Goal: Find specific fact: Find contact information

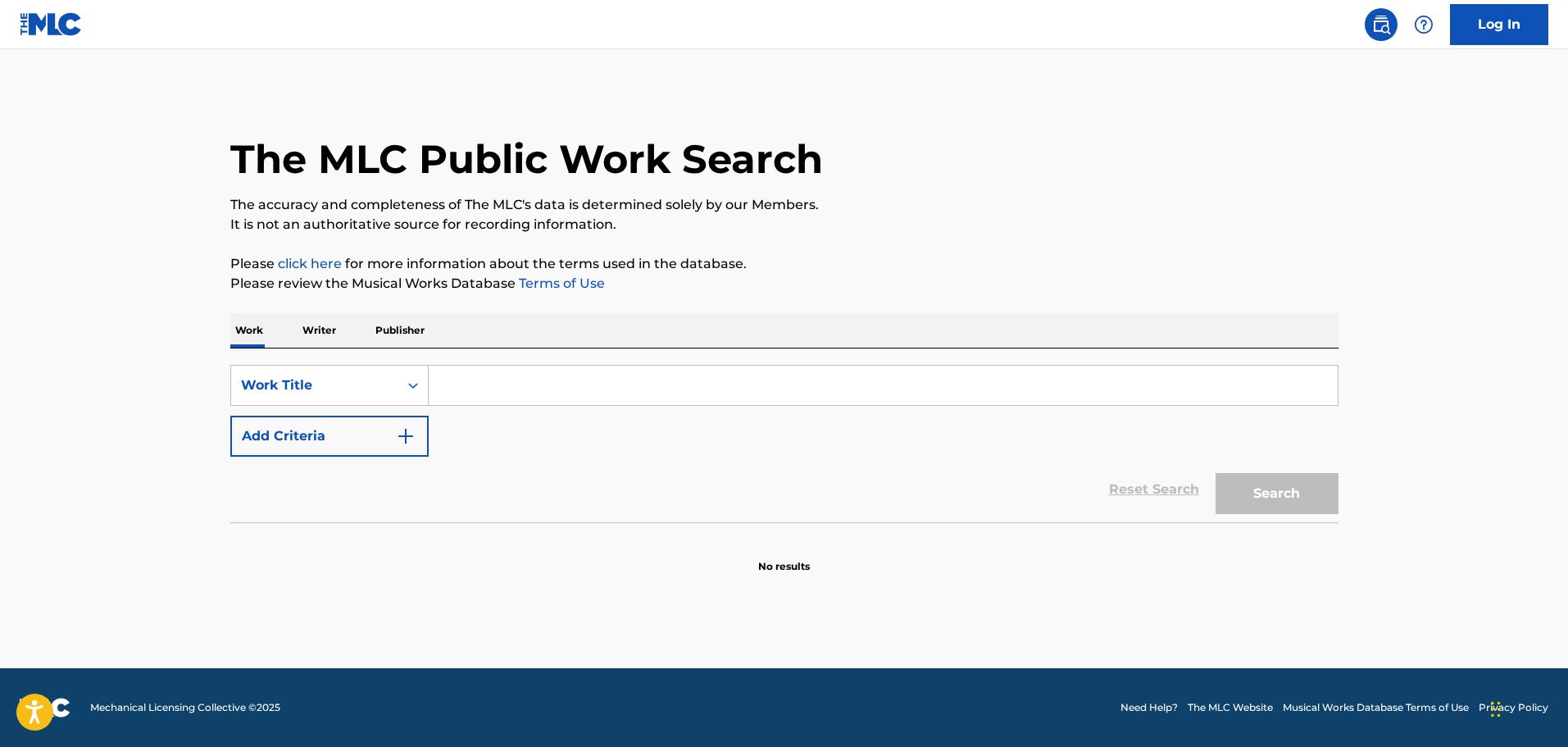
drag, startPoint x: 0, startPoint y: 0, endPoint x: 500, endPoint y: 385, distance: 631.1
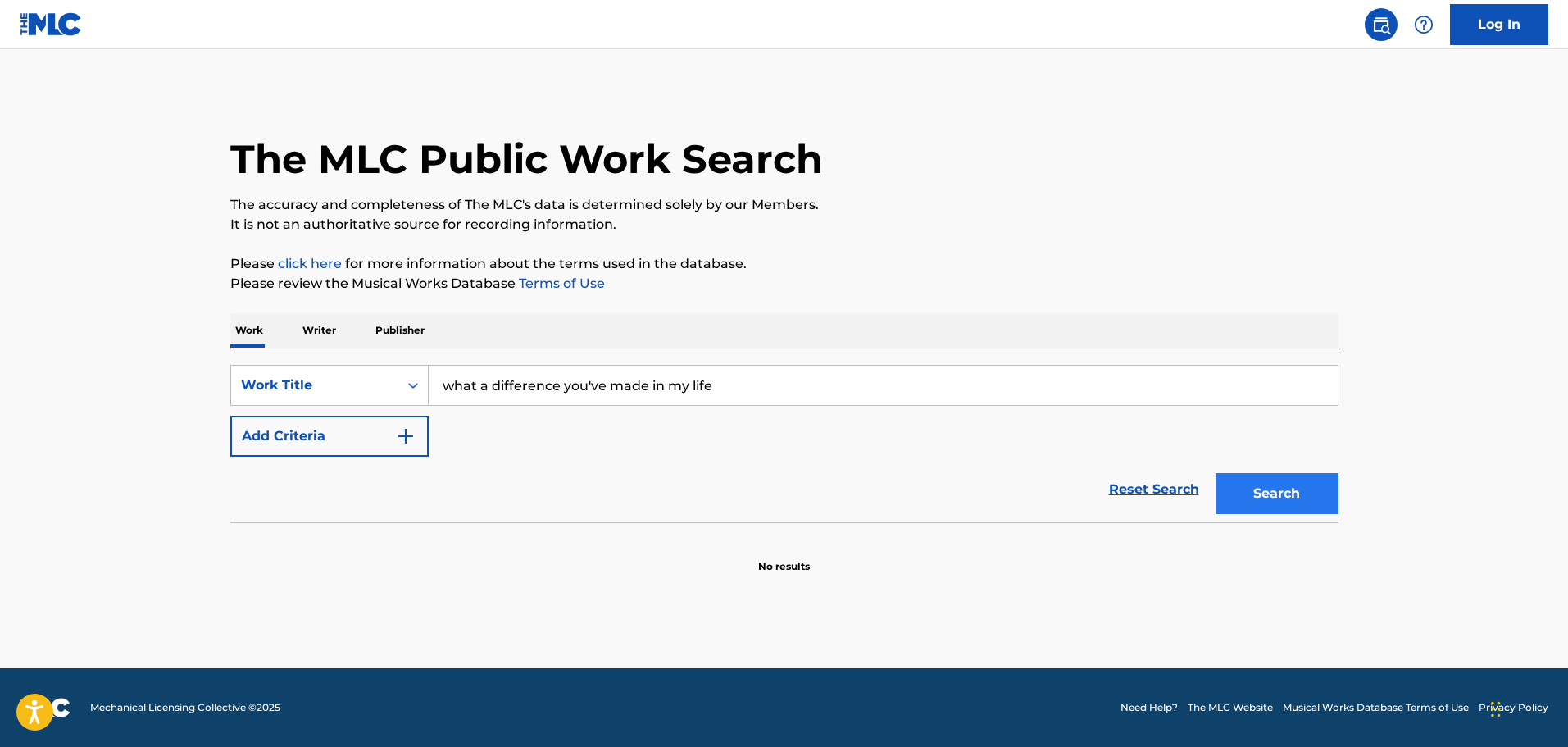
type input "what a difference you've made in my life"
click at [1311, 500] on button "Search" at bounding box center [1278, 493] width 123 height 41
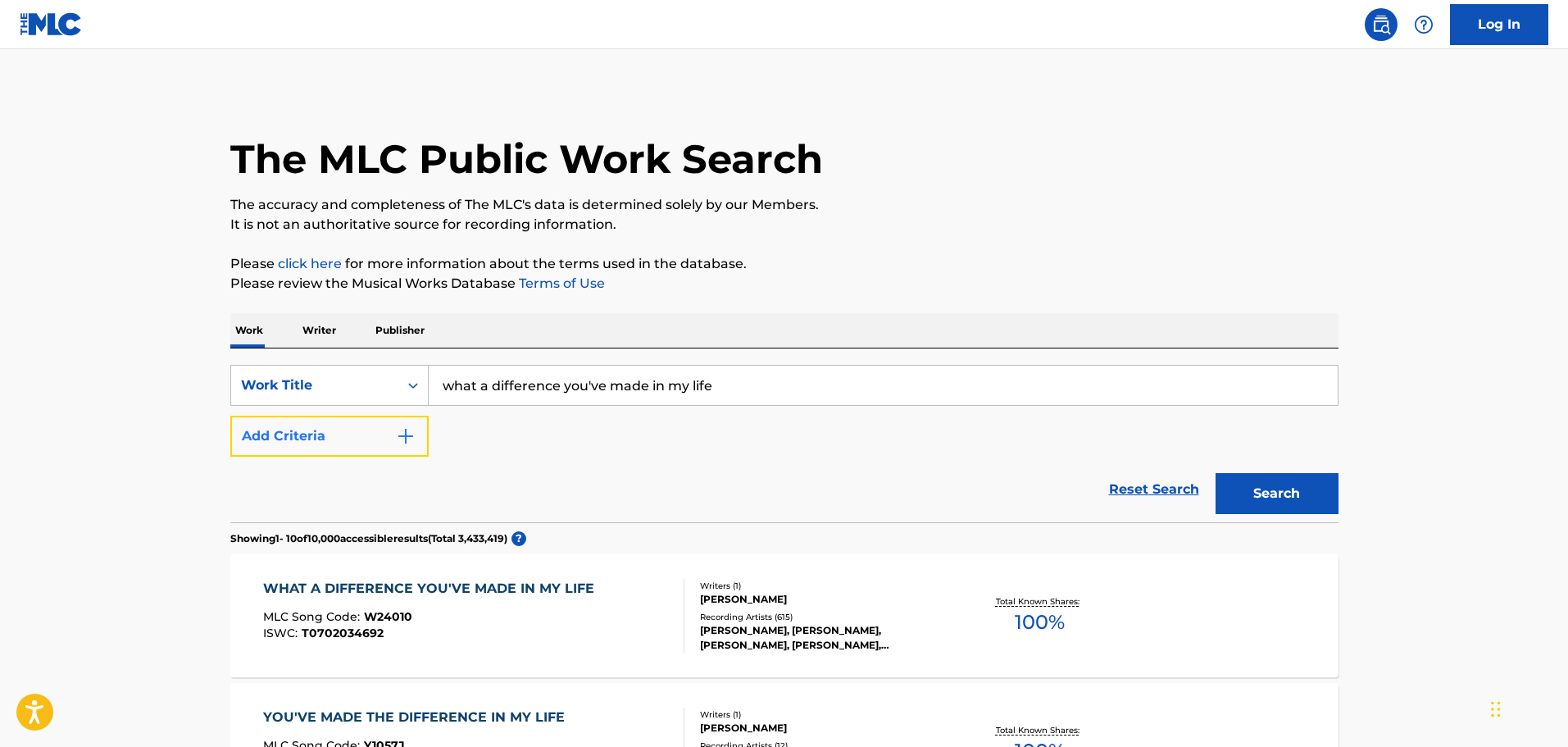
click at [334, 434] on button "Add Criteria" at bounding box center [329, 435] width 199 height 41
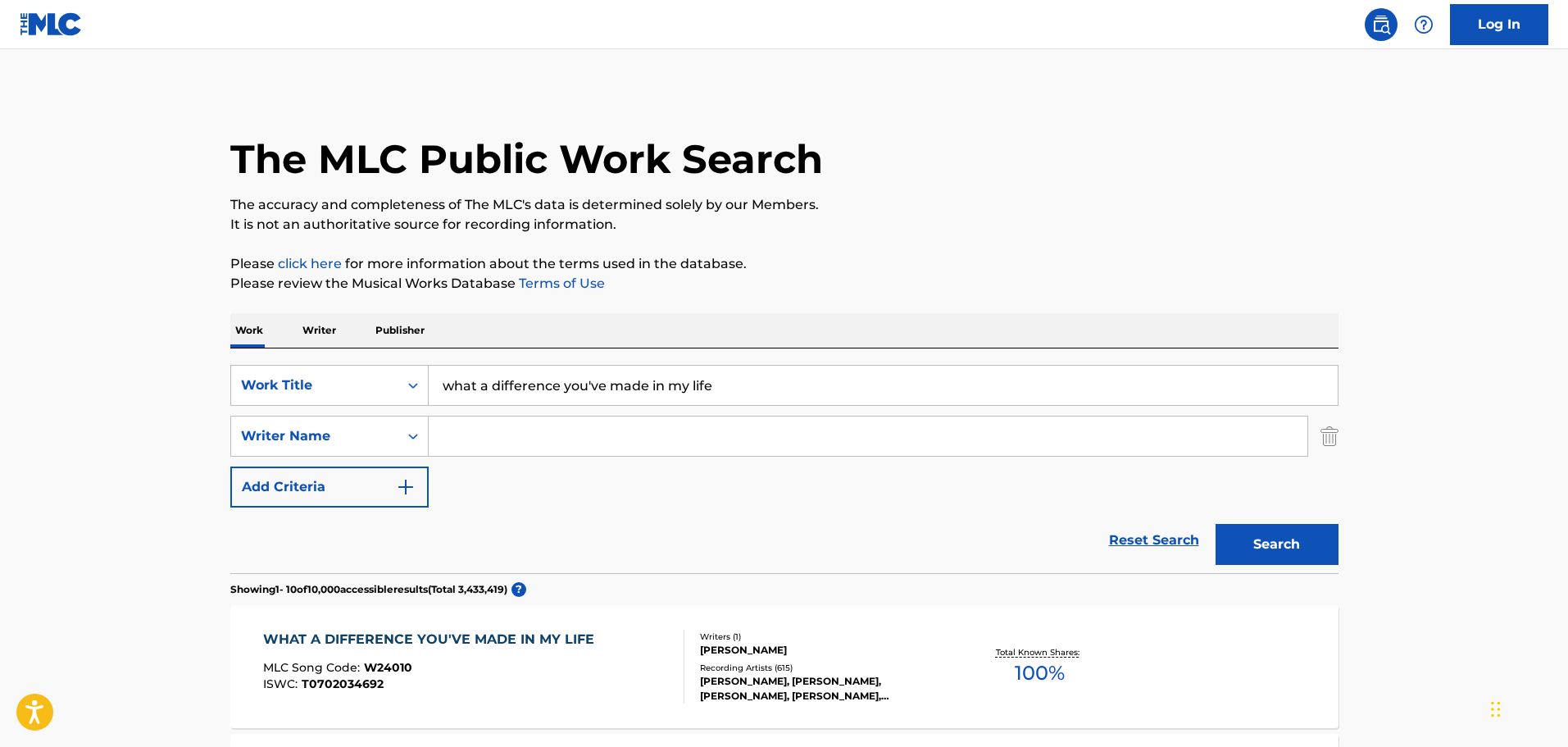
click at [598, 672] on div "MLC Song Code : W24010" at bounding box center [433, 670] width 339 height 16
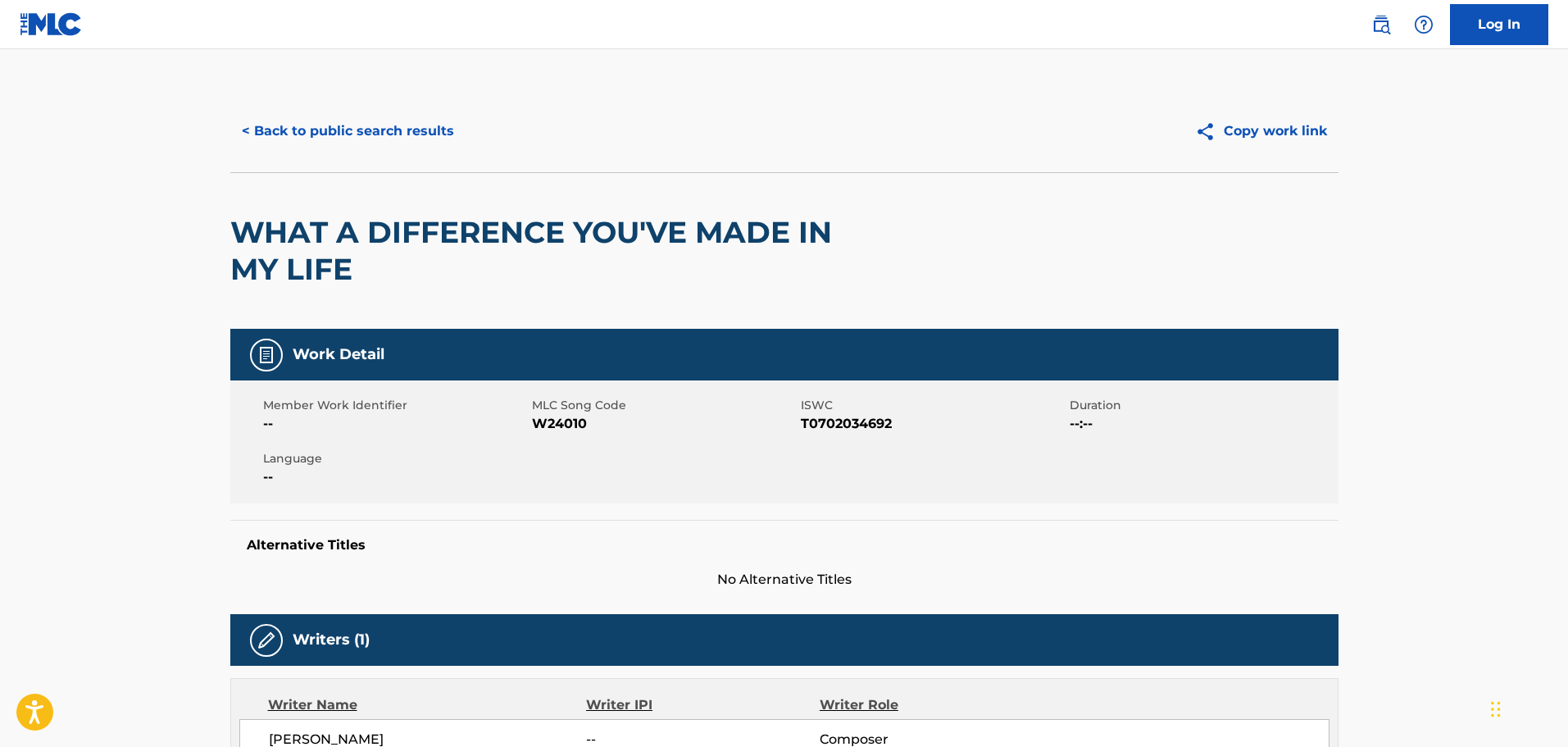
click at [397, 115] on button "< Back to public search results" at bounding box center [347, 131] width 235 height 41
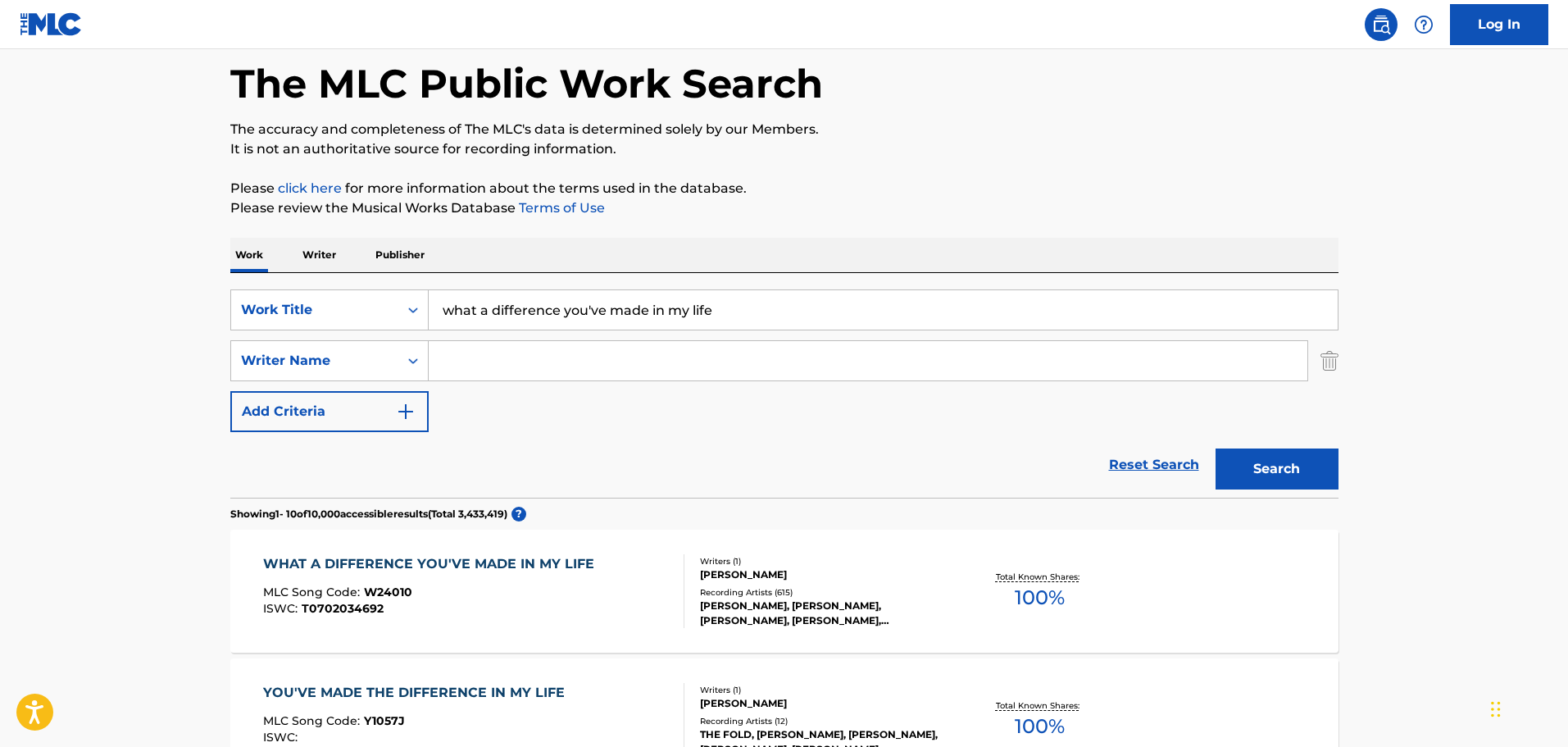
scroll to position [164, 0]
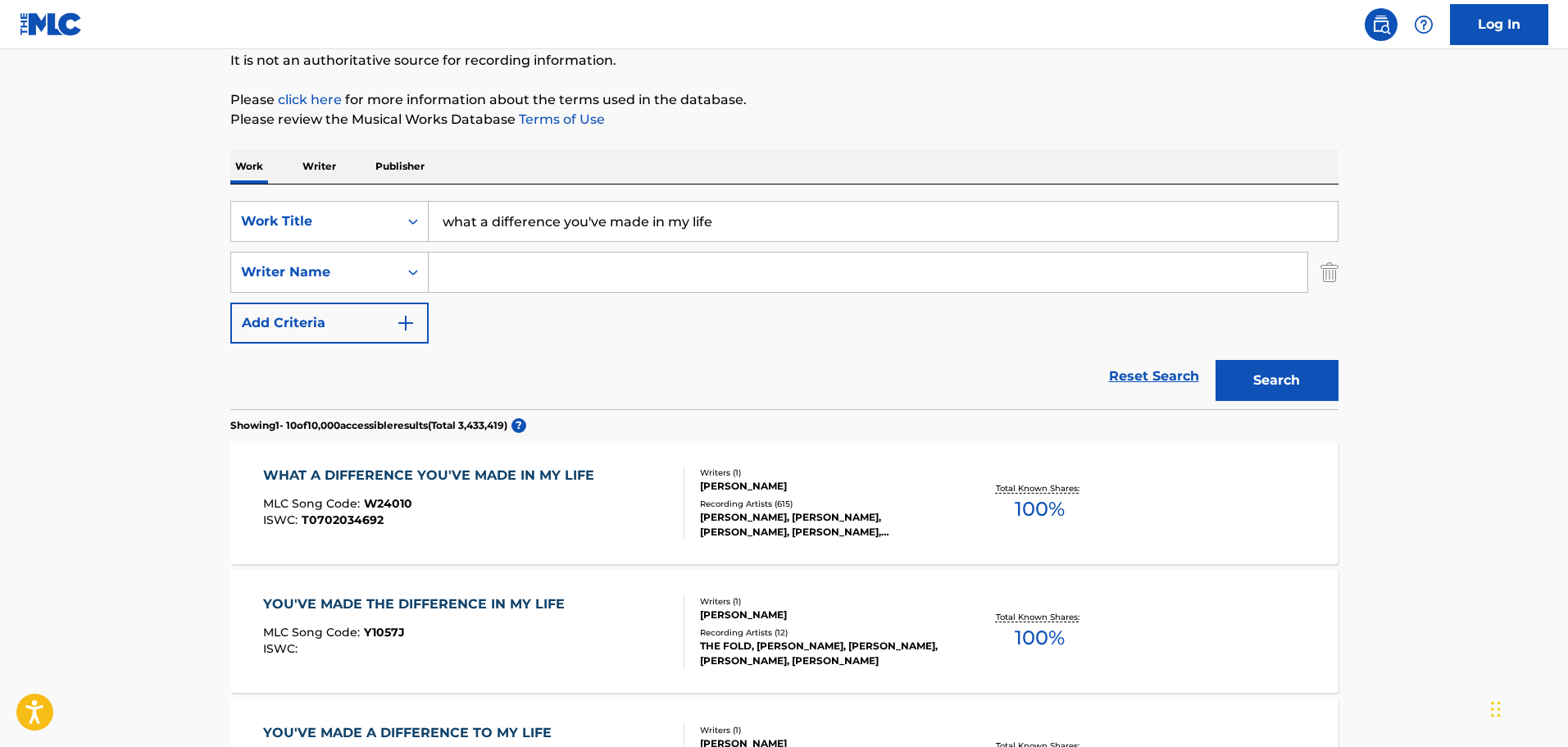
click at [511, 480] on div "WHAT A DIFFERENCE YOU'VE MADE IN MY LIFE" at bounding box center [433, 475] width 339 height 20
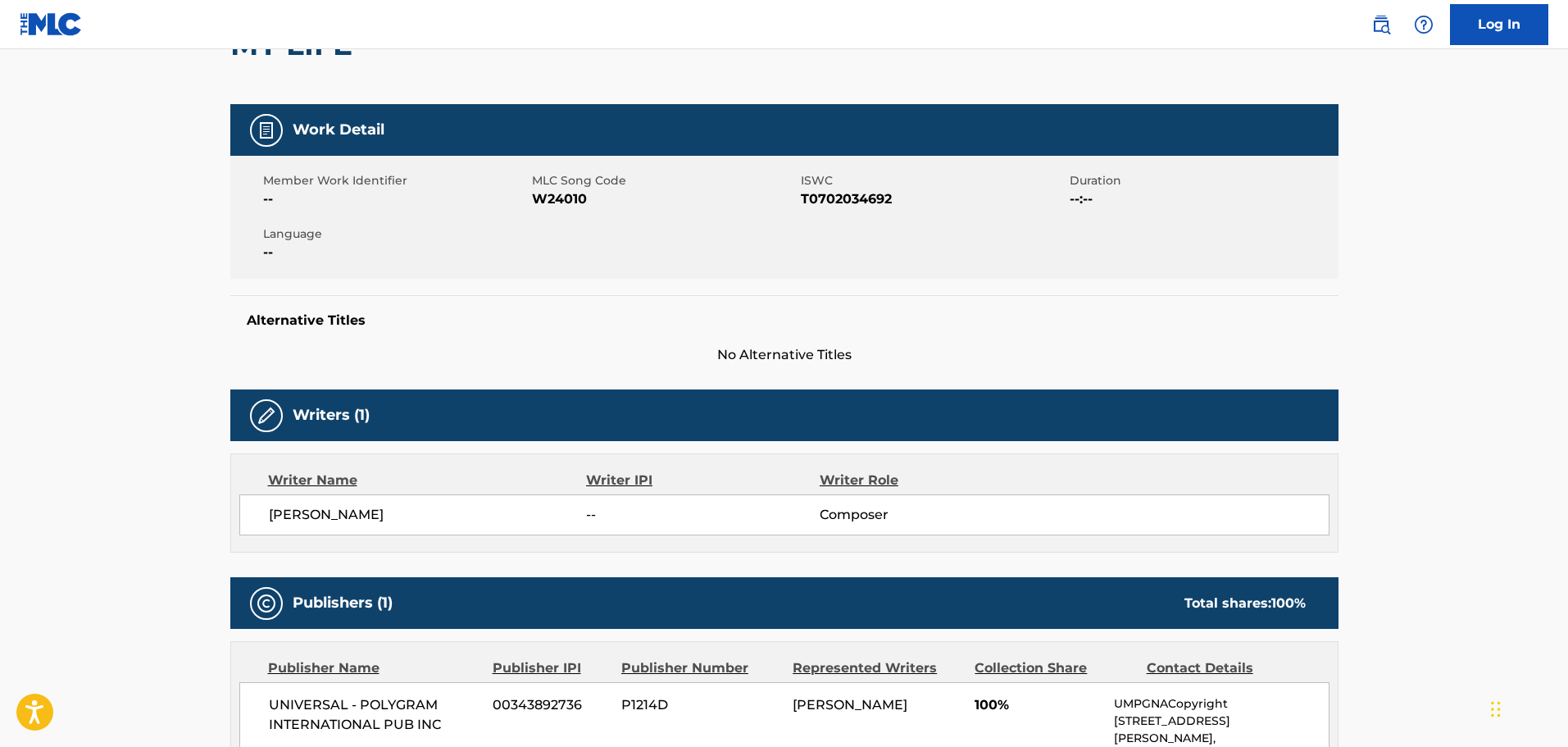
scroll to position [410, 0]
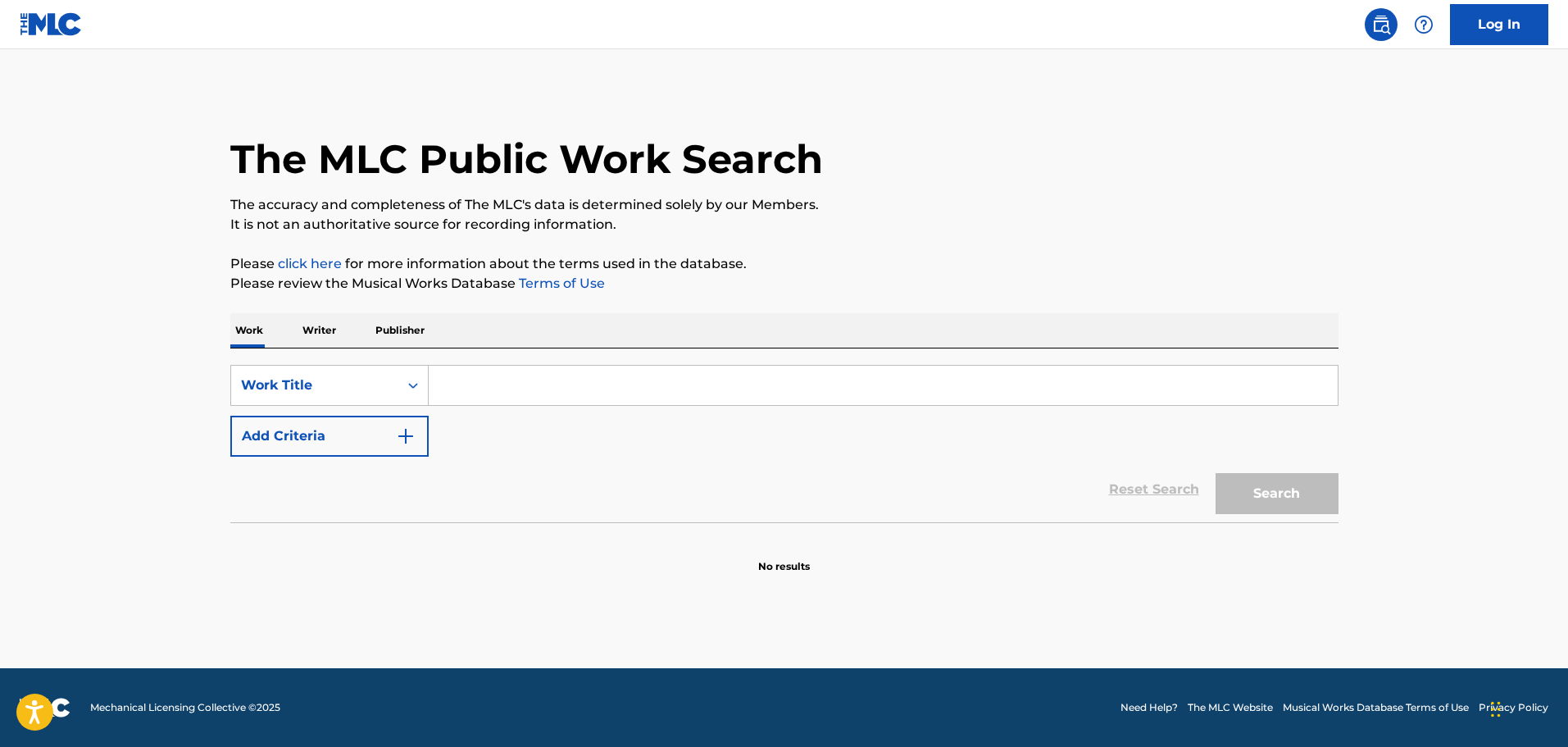
click at [508, 398] on input "Search Form" at bounding box center [883, 384] width 910 height 39
paste input "What A Difference You've Made In My Life"
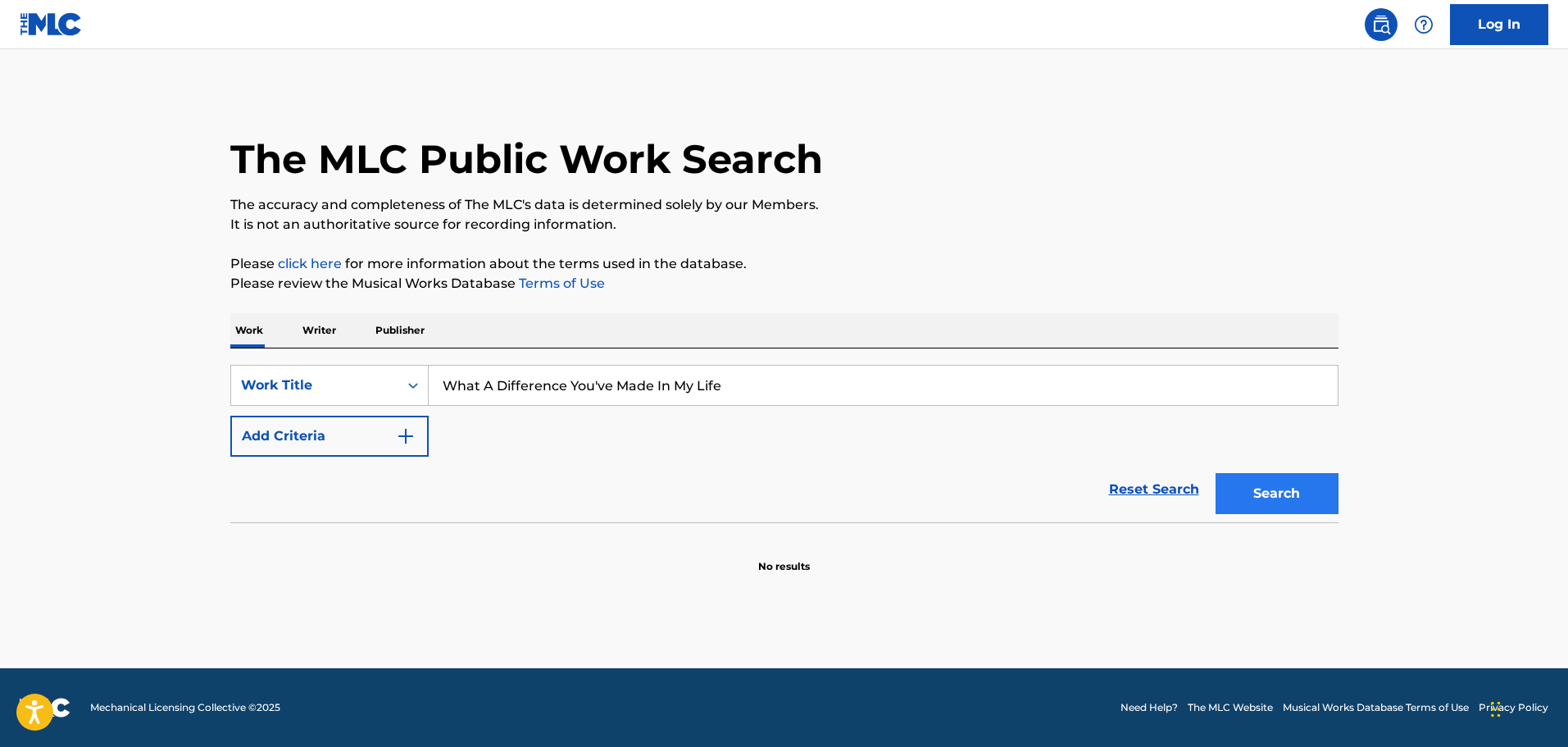
type input "What A Difference You've Made In My Life"
click at [1257, 490] on button "Search" at bounding box center [1278, 493] width 123 height 41
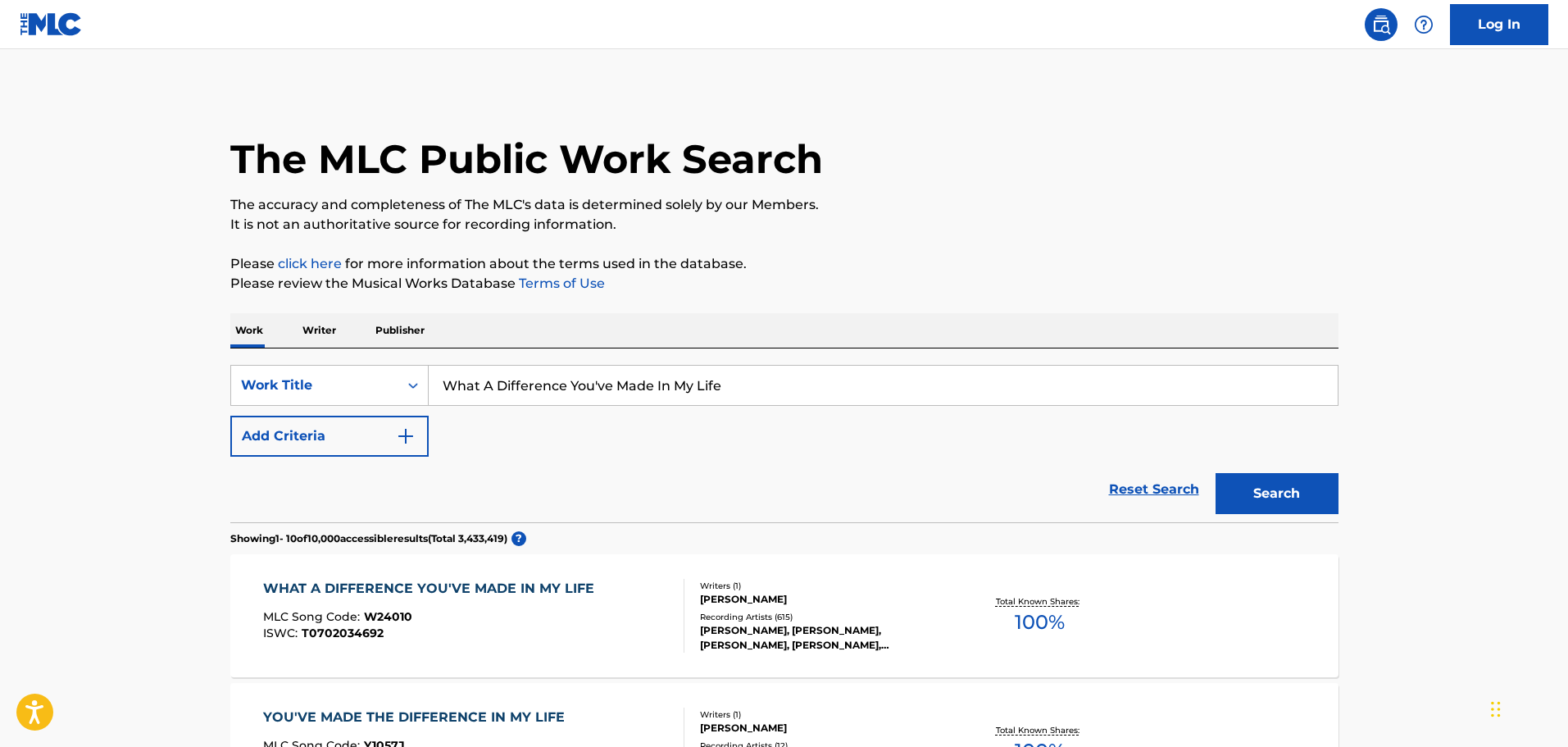
click at [605, 627] on div "WHAT A DIFFERENCE YOU'VE MADE IN MY LIFE MLC Song Code : W24010 ISWC : T0702034…" at bounding box center [473, 615] width 422 height 73
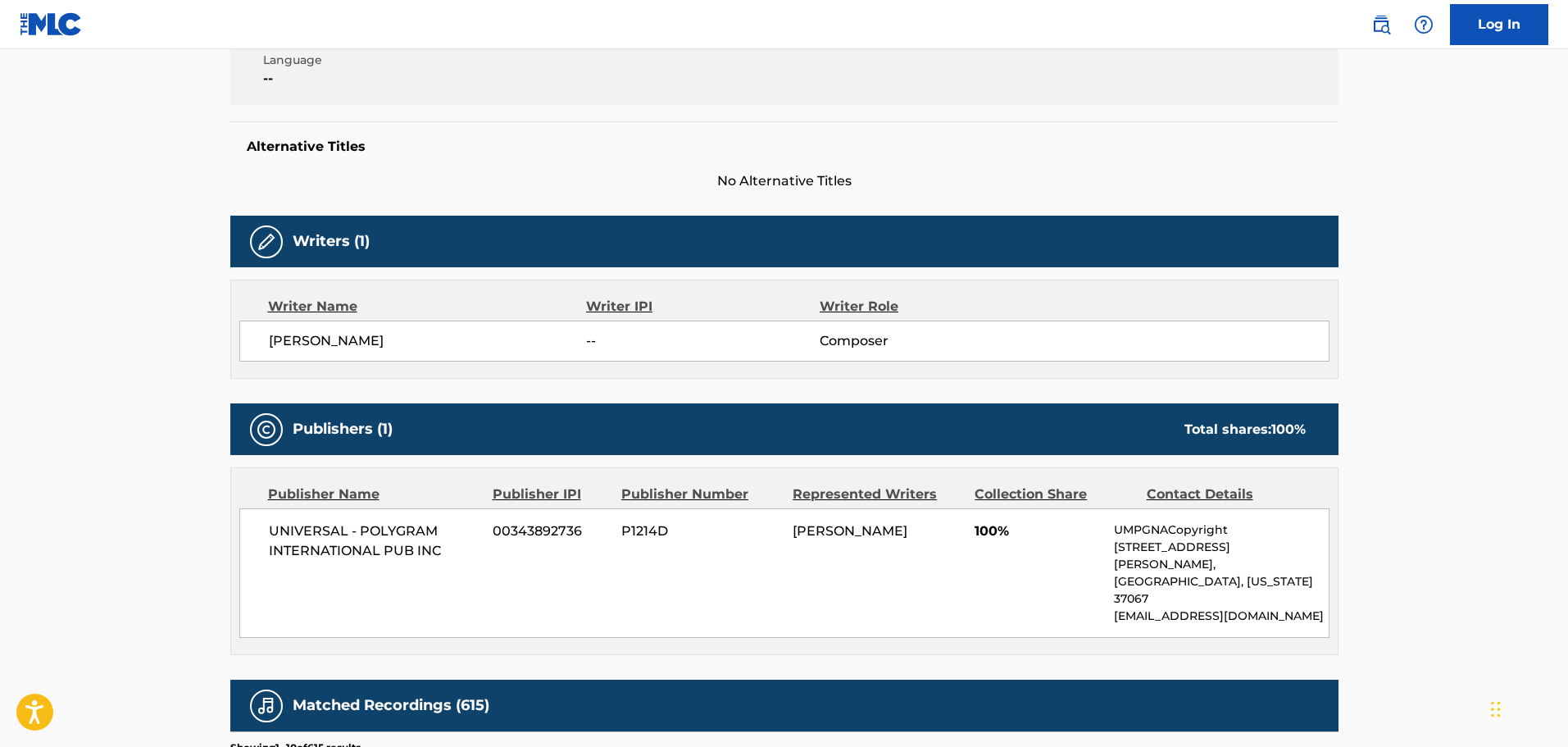
scroll to position [410, 0]
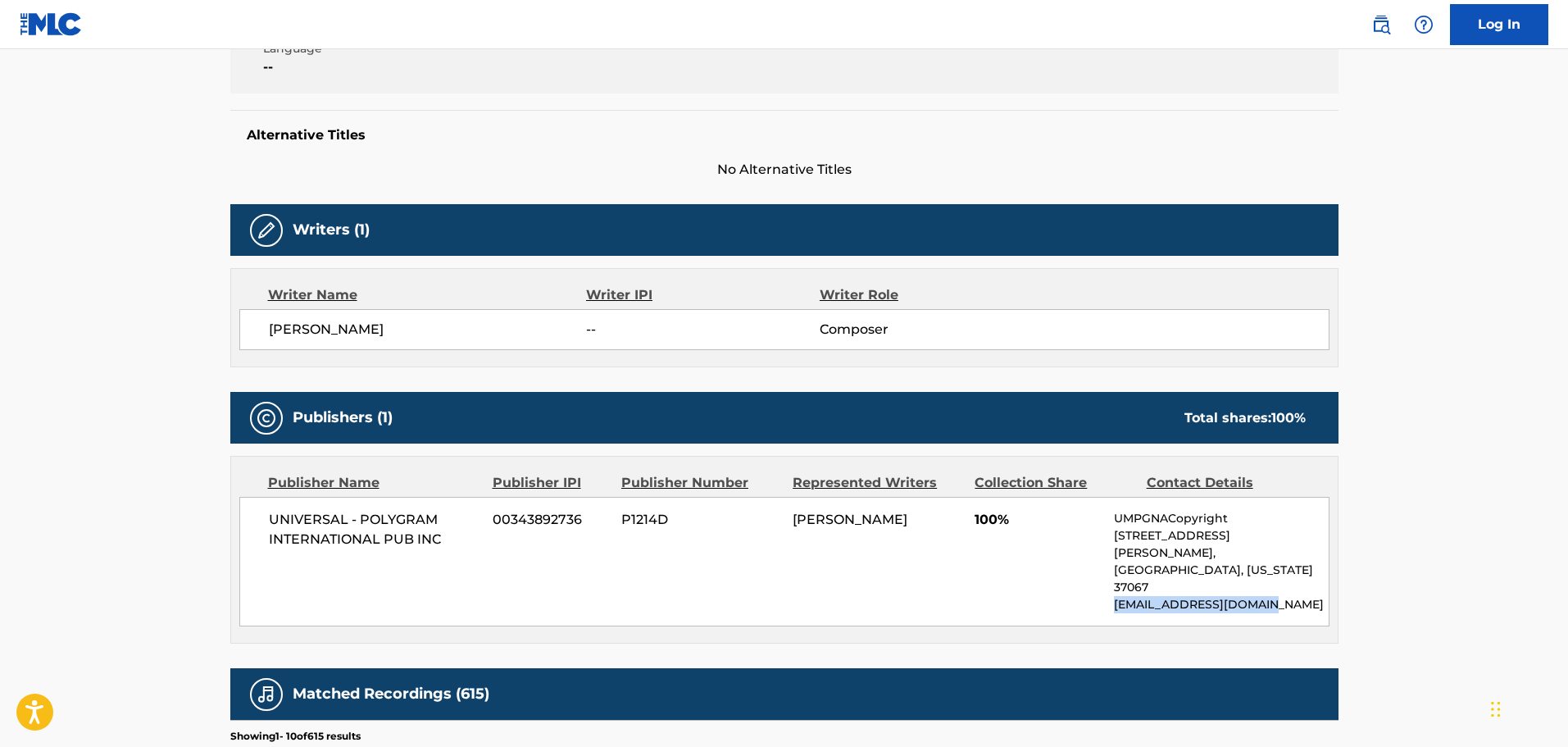
drag, startPoint x: 1115, startPoint y: 568, endPoint x: 1286, endPoint y: 565, distance: 171.0
click at [1286, 596] on p "[EMAIL_ADDRESS][DOMAIN_NAME]" at bounding box center [1222, 604] width 214 height 17
copy p "[EMAIL_ADDRESS][DOMAIN_NAME]"
